Goal: Transaction & Acquisition: Purchase product/service

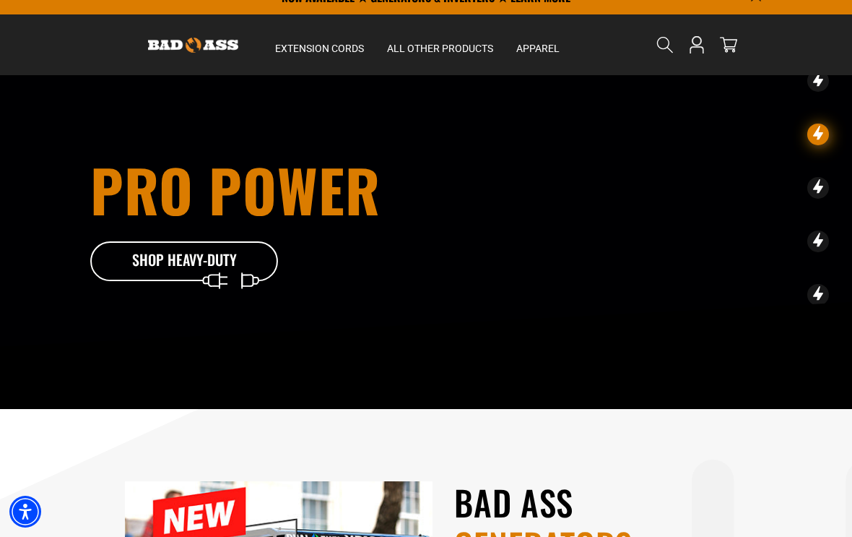
scroll to position [21, 0]
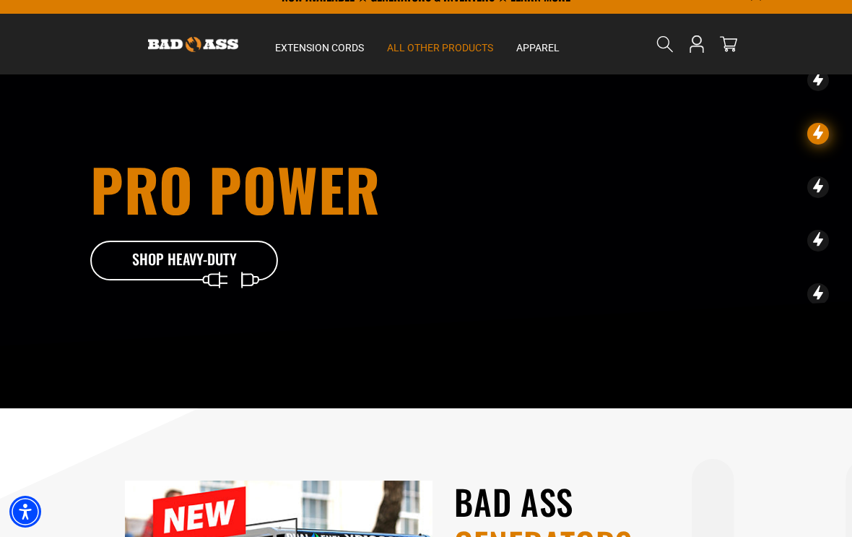
click at [449, 58] on div "All Other Products Plugs & Connectors Twist Lock Straight Blade" at bounding box center [440, 216] width 129 height 319
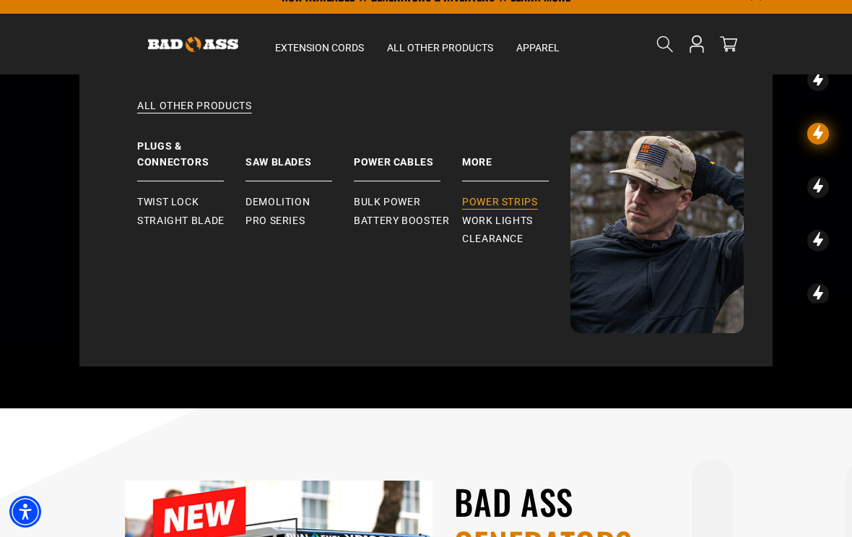
click at [515, 198] on span "Power Strips" at bounding box center [500, 202] width 76 height 13
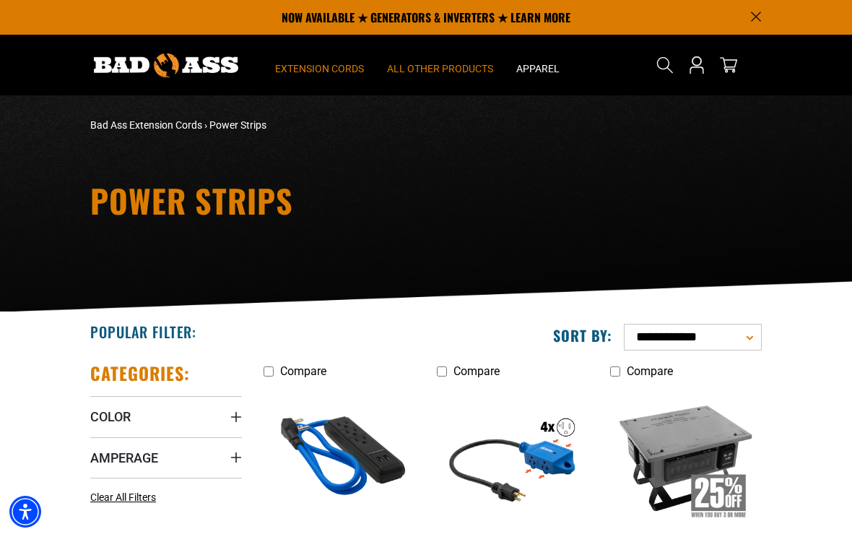
click at [337, 69] on span "Extension Cords" at bounding box center [319, 68] width 89 height 13
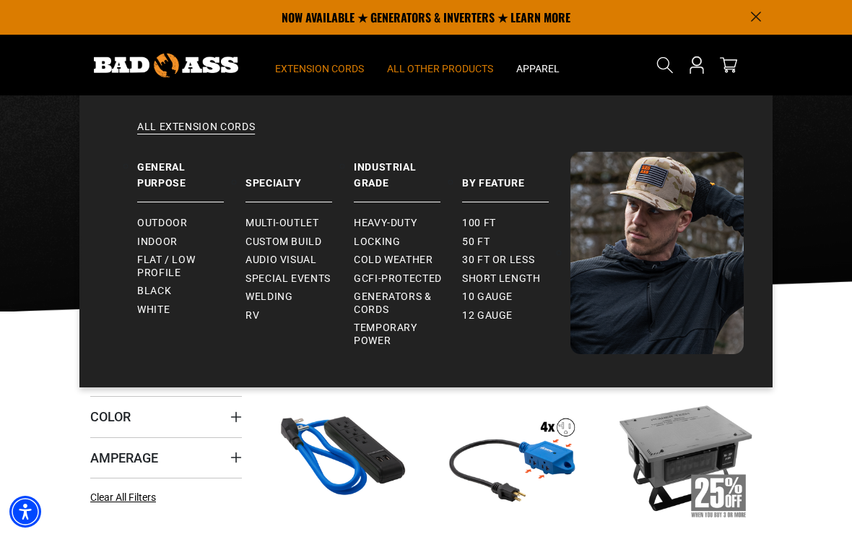
click at [331, 77] on summary "Extension Cords" at bounding box center [320, 65] width 112 height 61
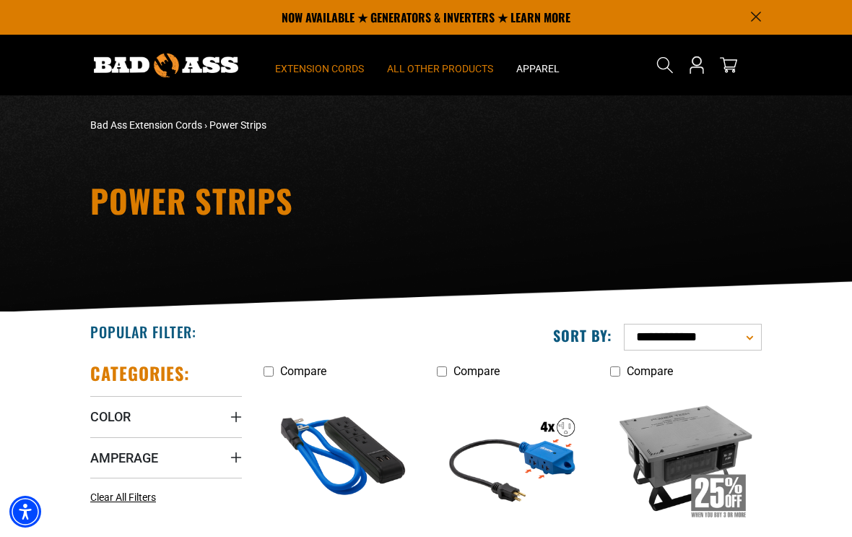
click at [345, 76] on summary "Extension Cords" at bounding box center [320, 65] width 112 height 61
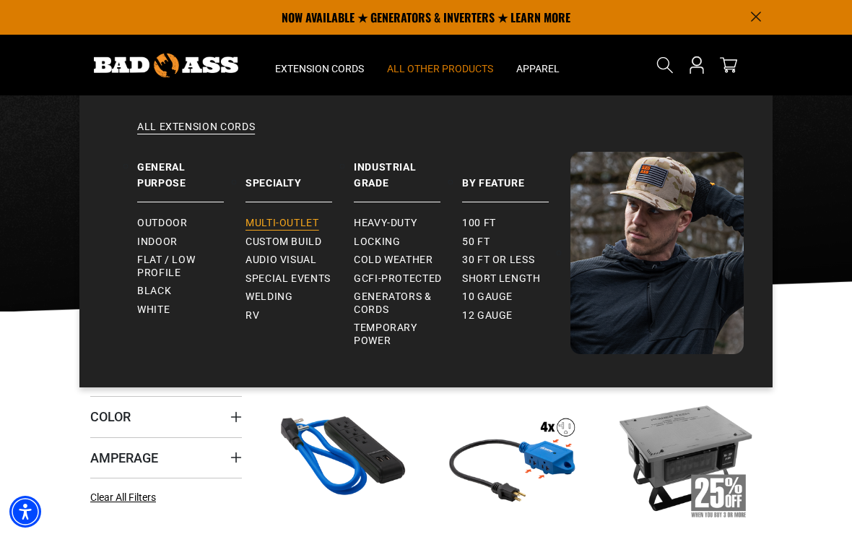
click at [295, 216] on link "Multi-Outlet" at bounding box center [300, 223] width 108 height 19
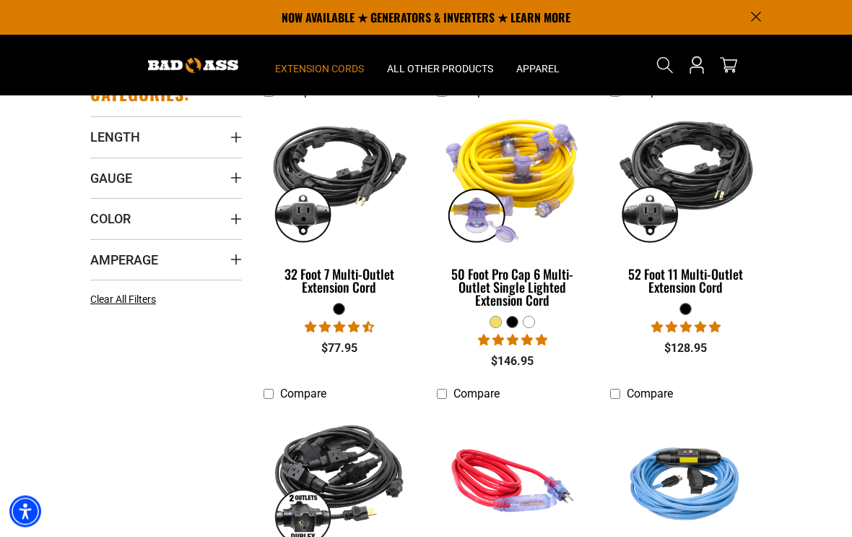
scroll to position [250, 0]
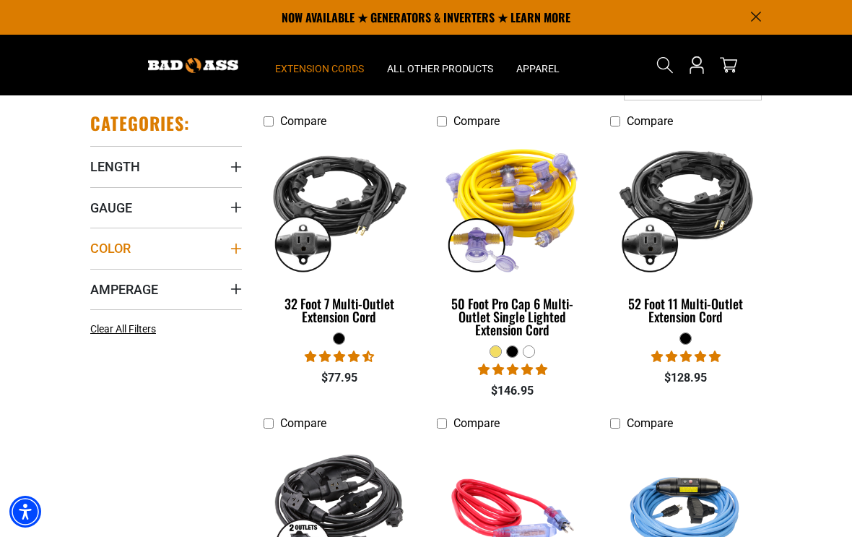
click at [181, 249] on summary "Color" at bounding box center [166, 248] width 152 height 40
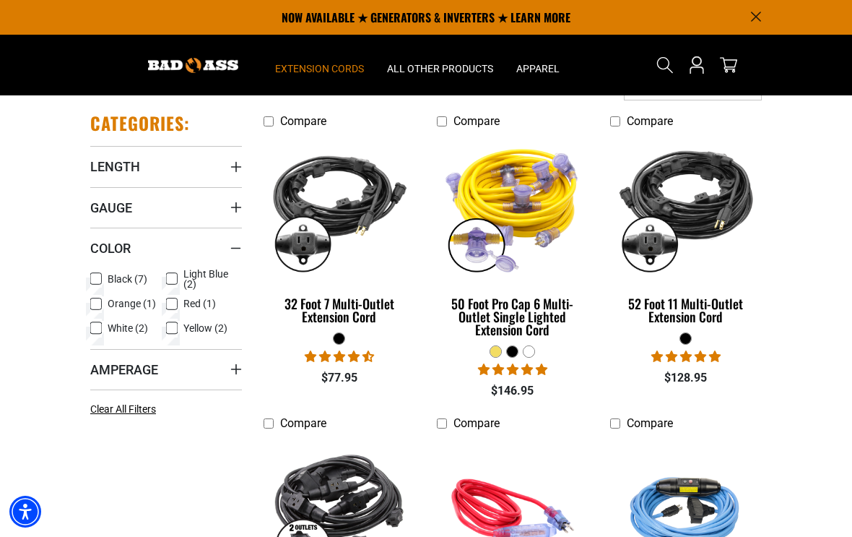
click at [104, 326] on label "White (2) White (2 products)" at bounding box center [128, 328] width 76 height 19
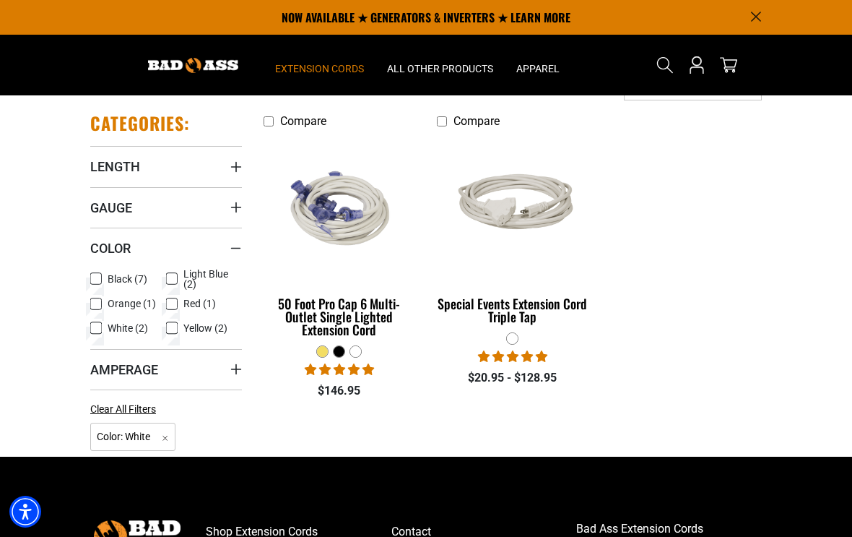
click at [98, 334] on icon at bounding box center [96, 328] width 12 height 19
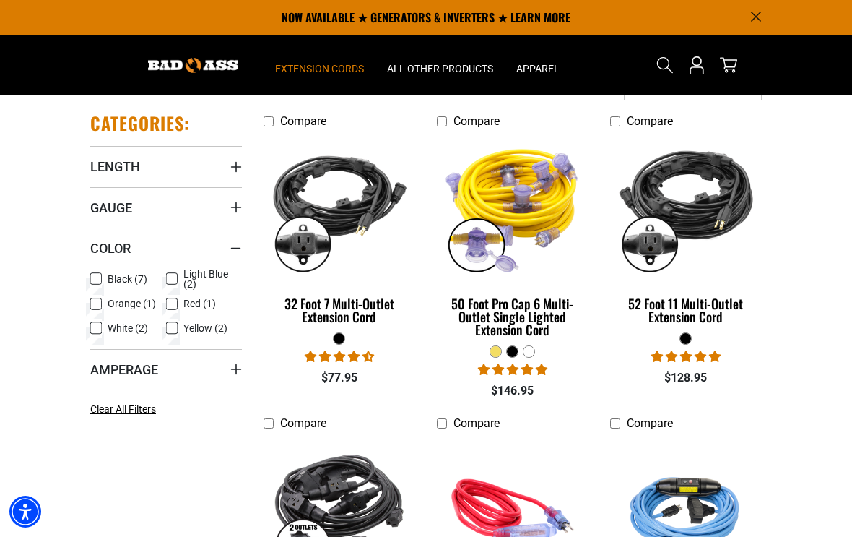
click at [98, 277] on icon at bounding box center [96, 278] width 12 height 19
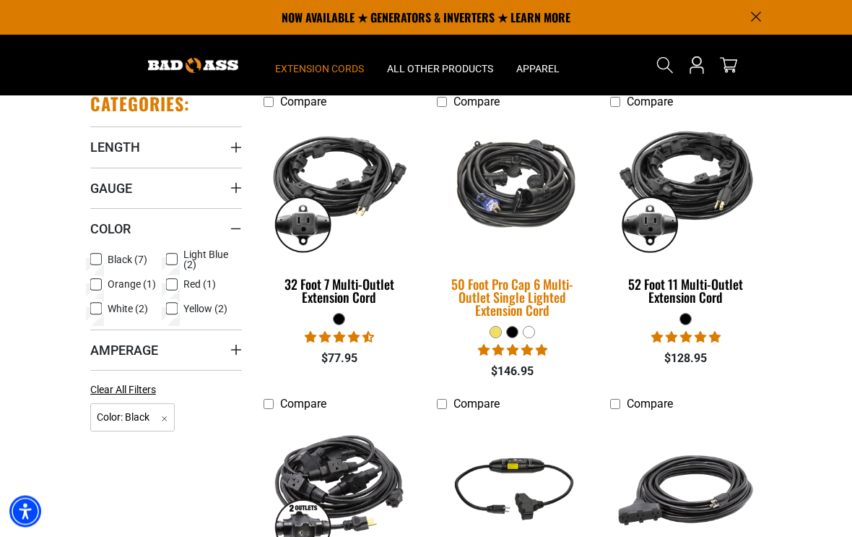
scroll to position [269, 0]
click at [530, 323] on link "50 Foot Pro Cap 6 Multi-Outlet Single Lighted Extension Cord" at bounding box center [513, 221] width 152 height 210
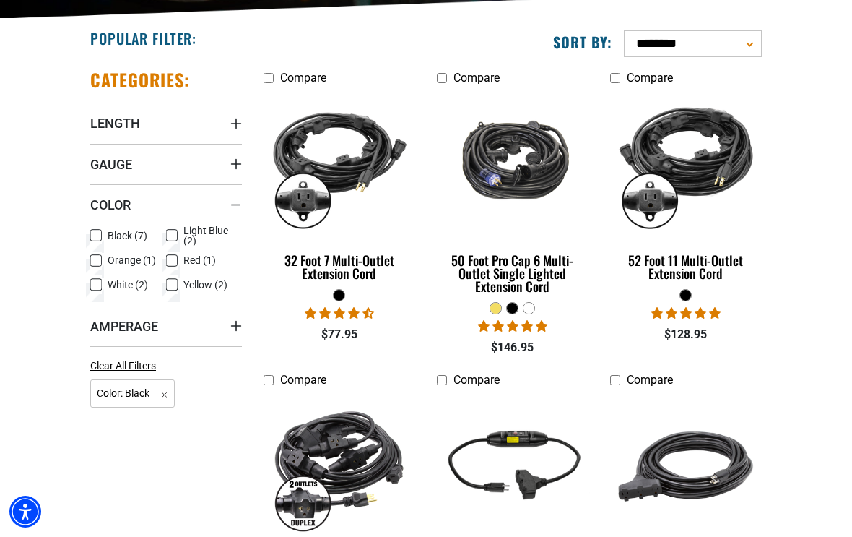
click at [559, 399] on img at bounding box center [512, 467] width 173 height 156
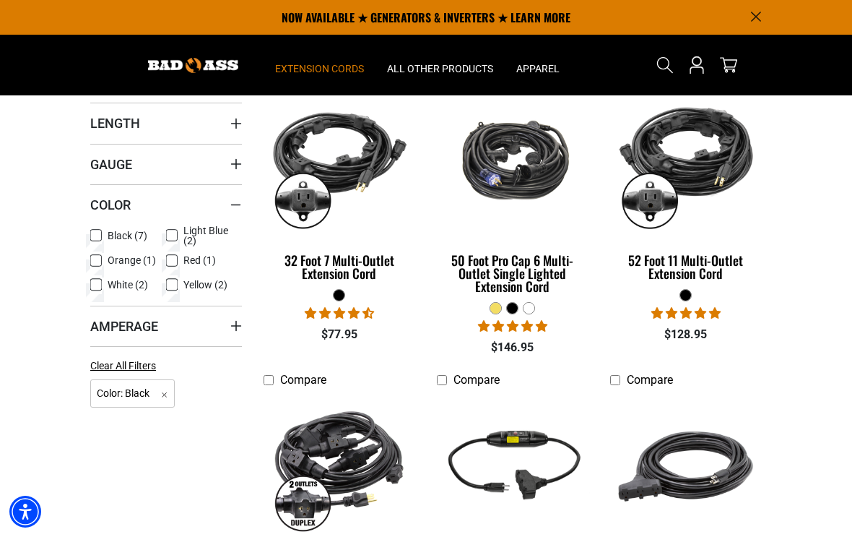
scroll to position [283, 0]
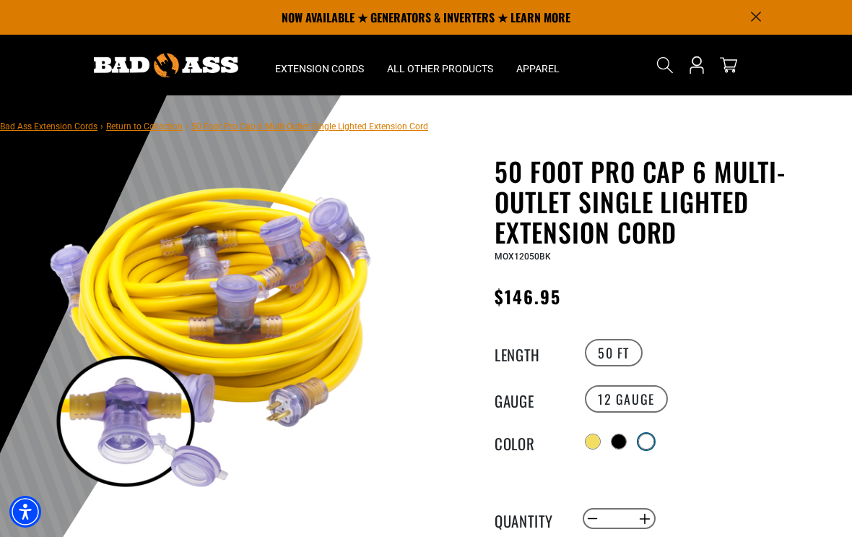
click at [648, 434] on div at bounding box center [646, 441] width 14 height 14
